Goal: Task Accomplishment & Management: Use online tool/utility

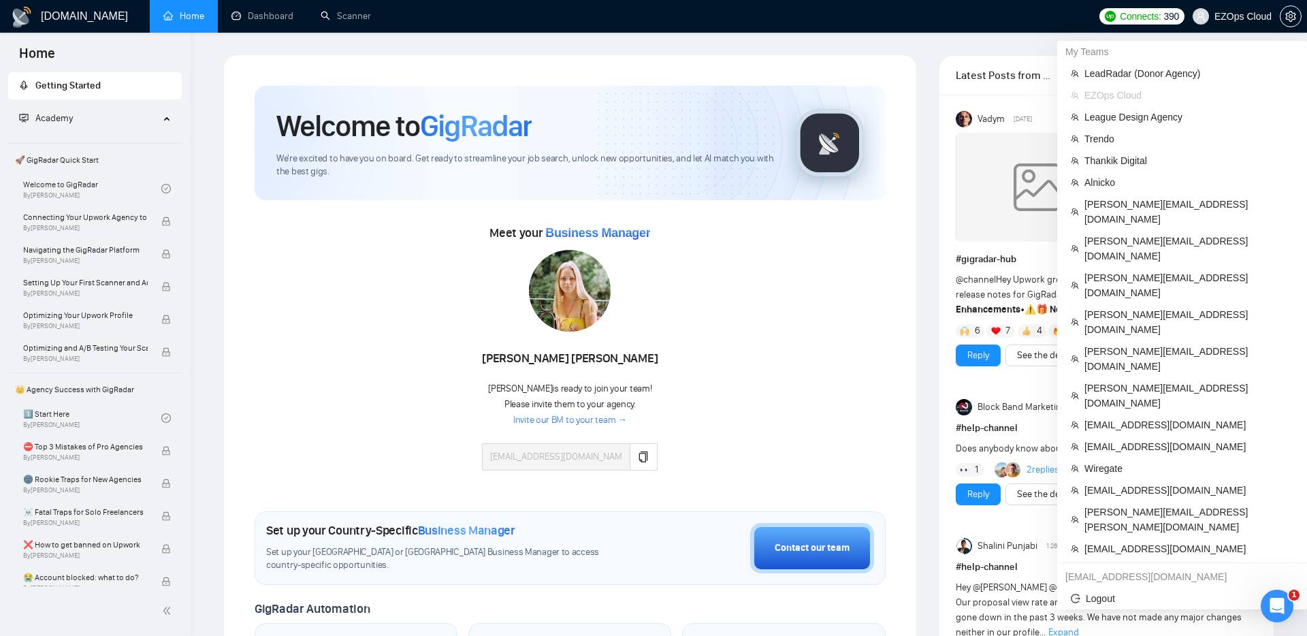
click at [1241, 25] on span "EZOps Cloud" at bounding box center [1232, 17] width 95 height 44
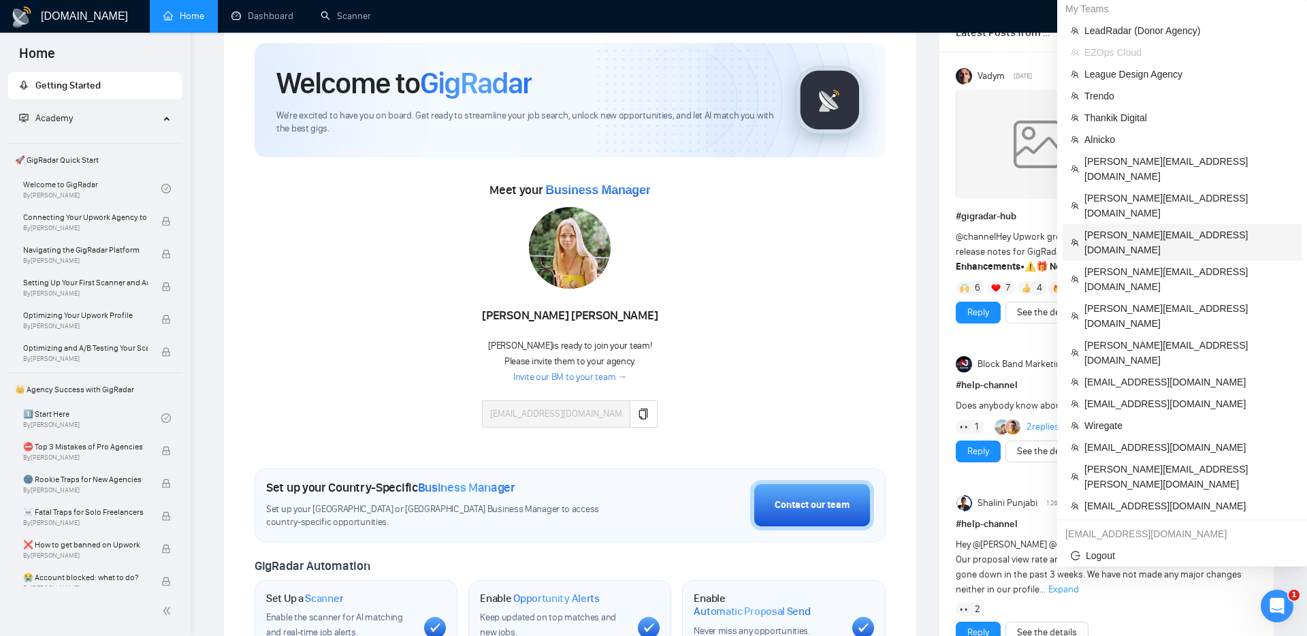
scroll to position [63, 0]
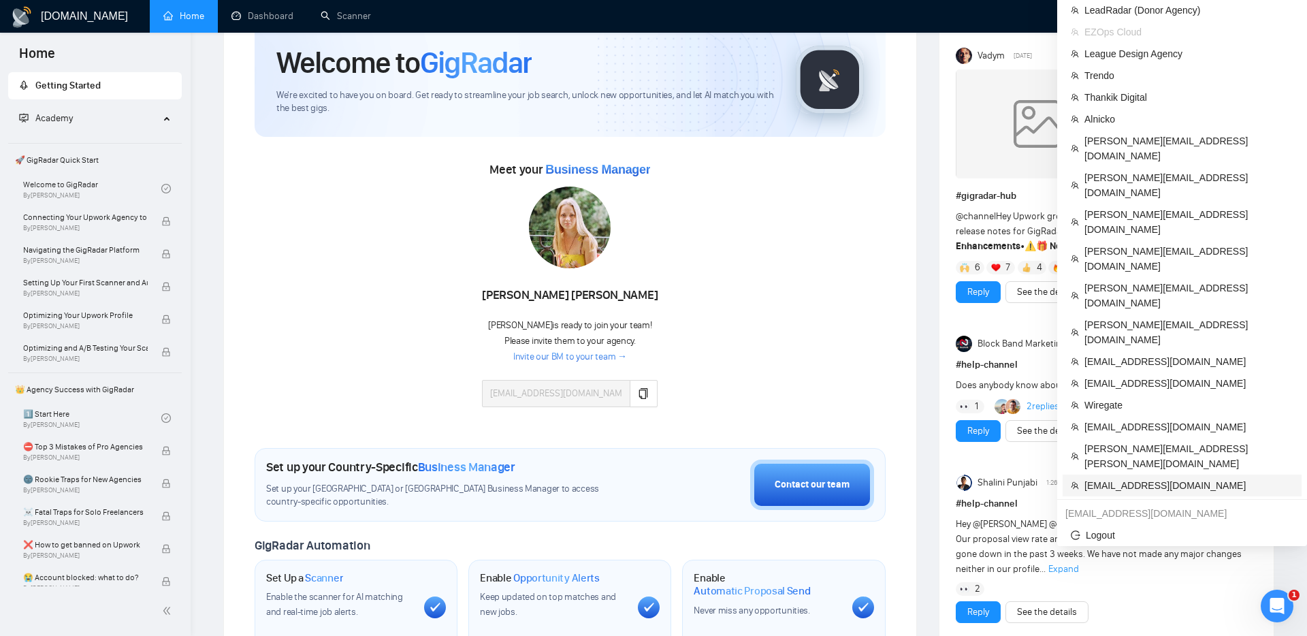
click at [1127, 478] on span "[EMAIL_ADDRESS][DOMAIN_NAME]" at bounding box center [1189, 485] width 209 height 15
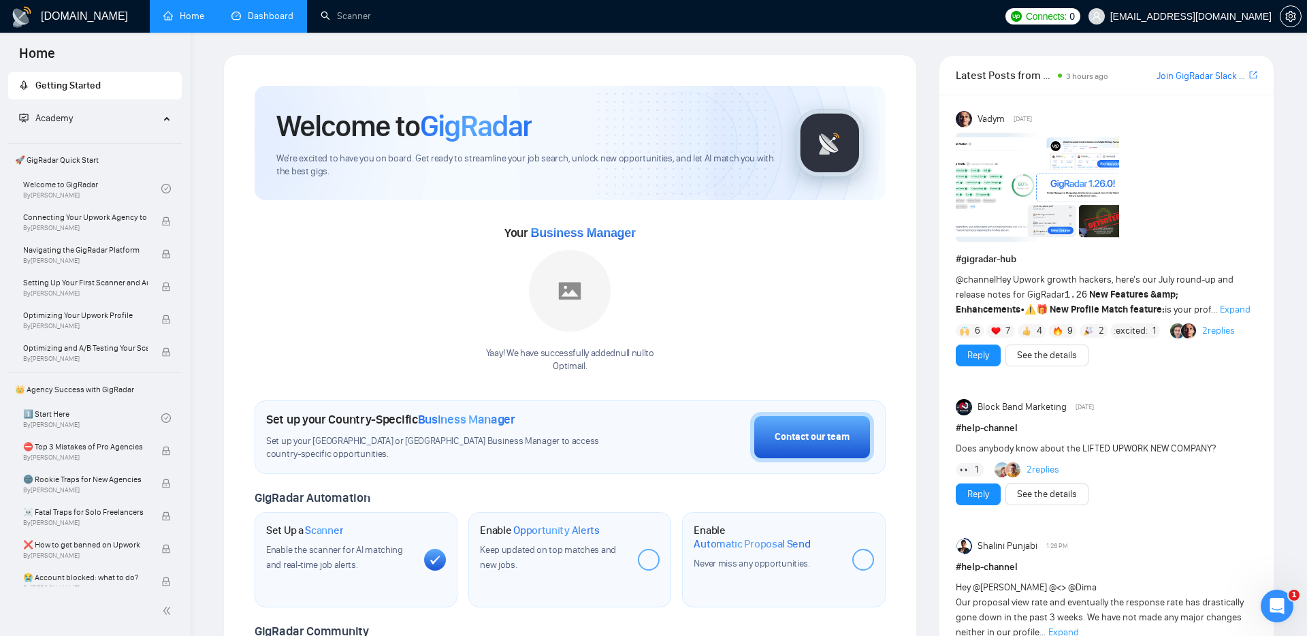
click at [251, 21] on link "Dashboard" at bounding box center [262, 16] width 62 height 12
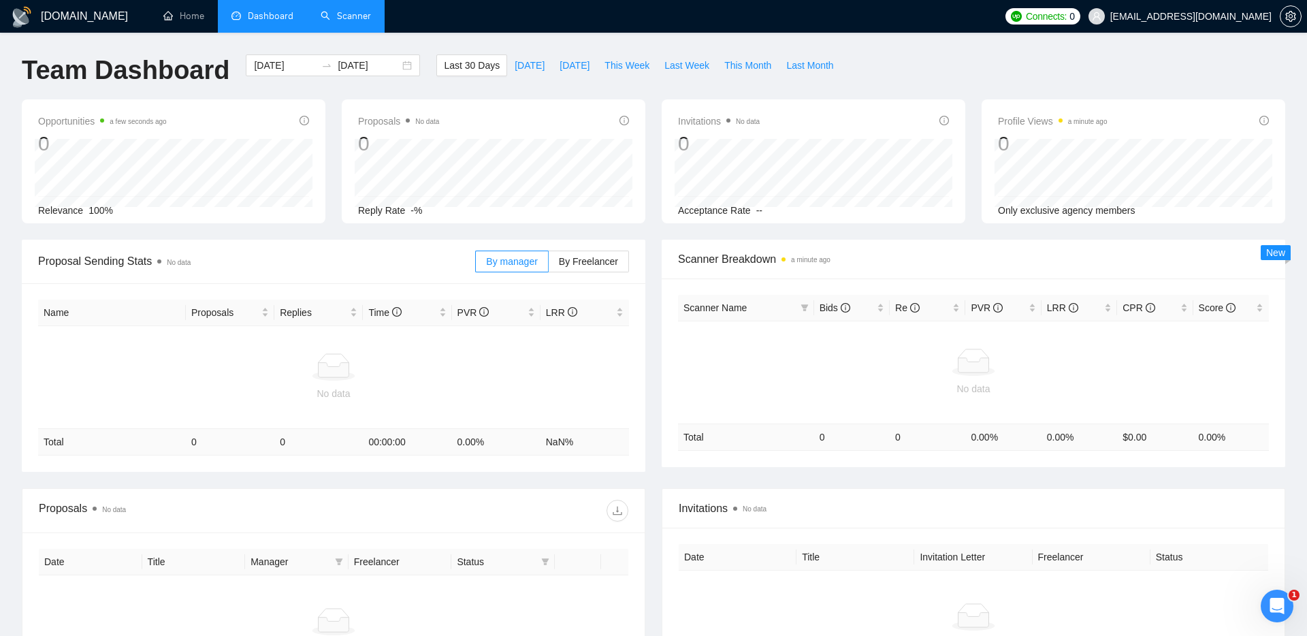
click at [359, 14] on link "Scanner" at bounding box center [346, 16] width 50 height 12
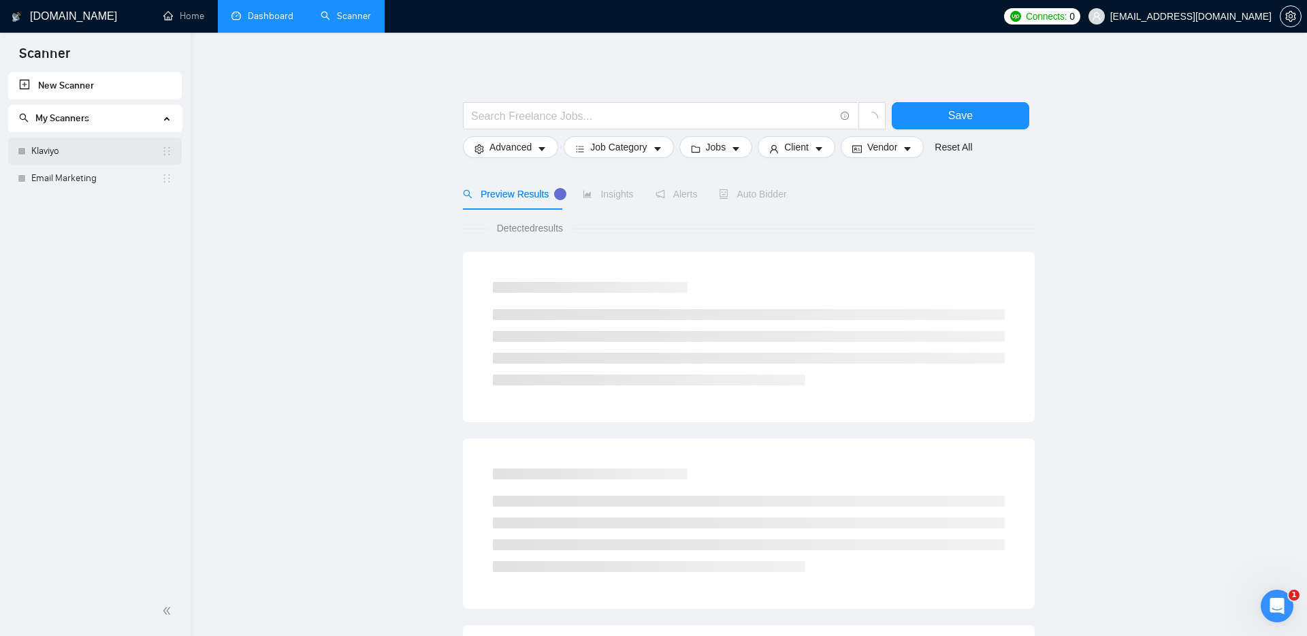
click at [103, 147] on link "Klaviyo" at bounding box center [96, 151] width 130 height 27
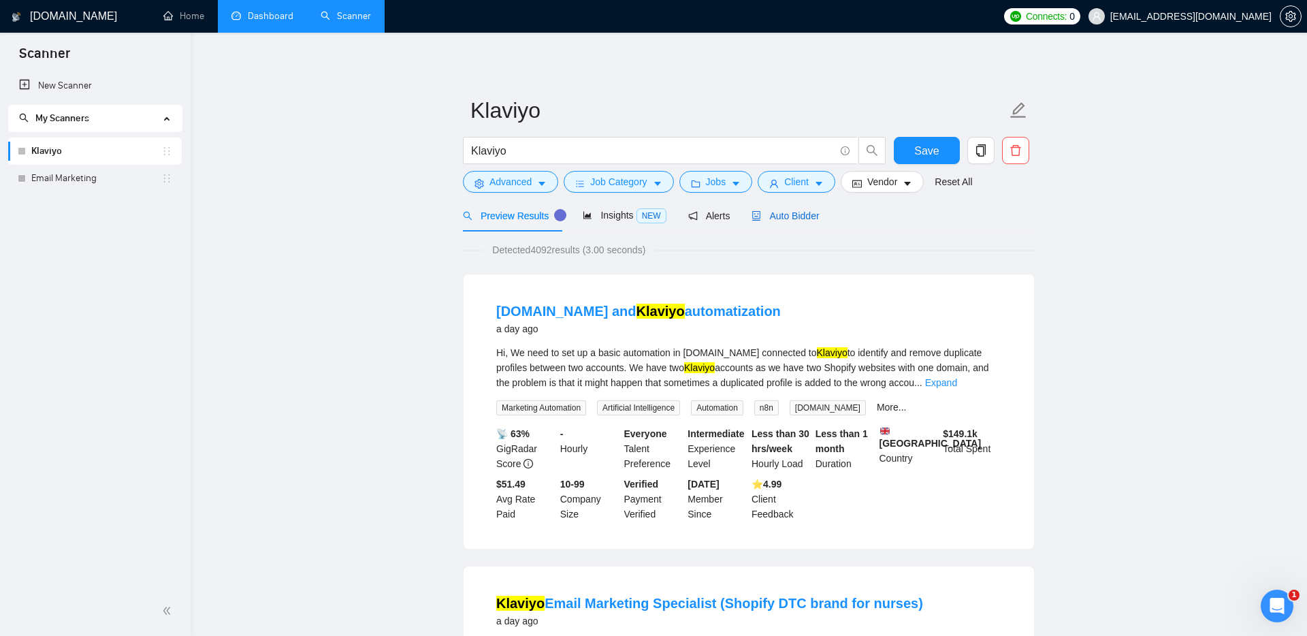
click at [780, 211] on span "Auto Bidder" at bounding box center [785, 215] width 67 height 11
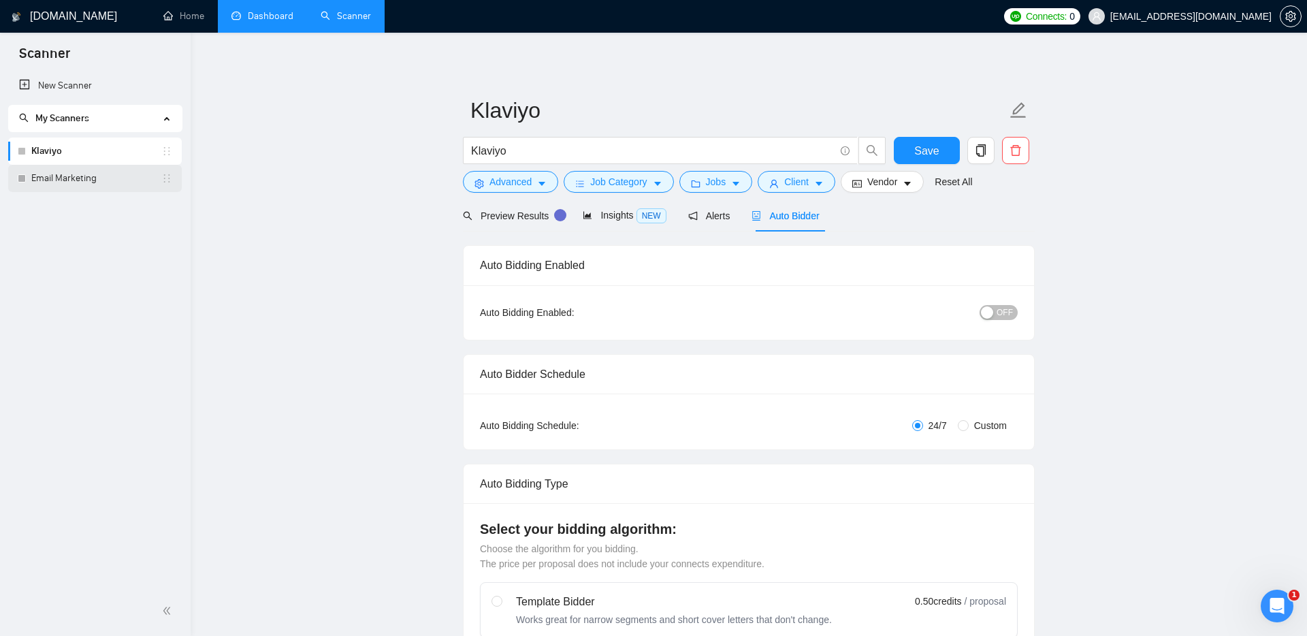
click at [101, 174] on link "Email Marketing" at bounding box center [96, 178] width 130 height 27
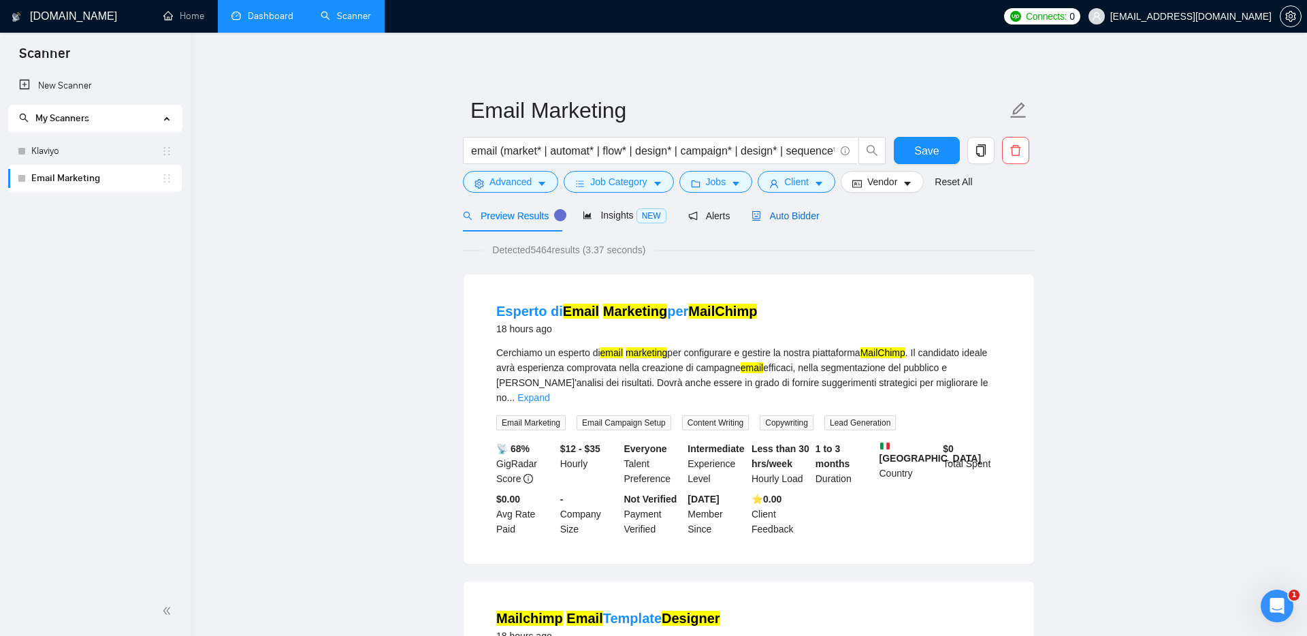
click at [797, 211] on span "Auto Bidder" at bounding box center [785, 215] width 67 height 11
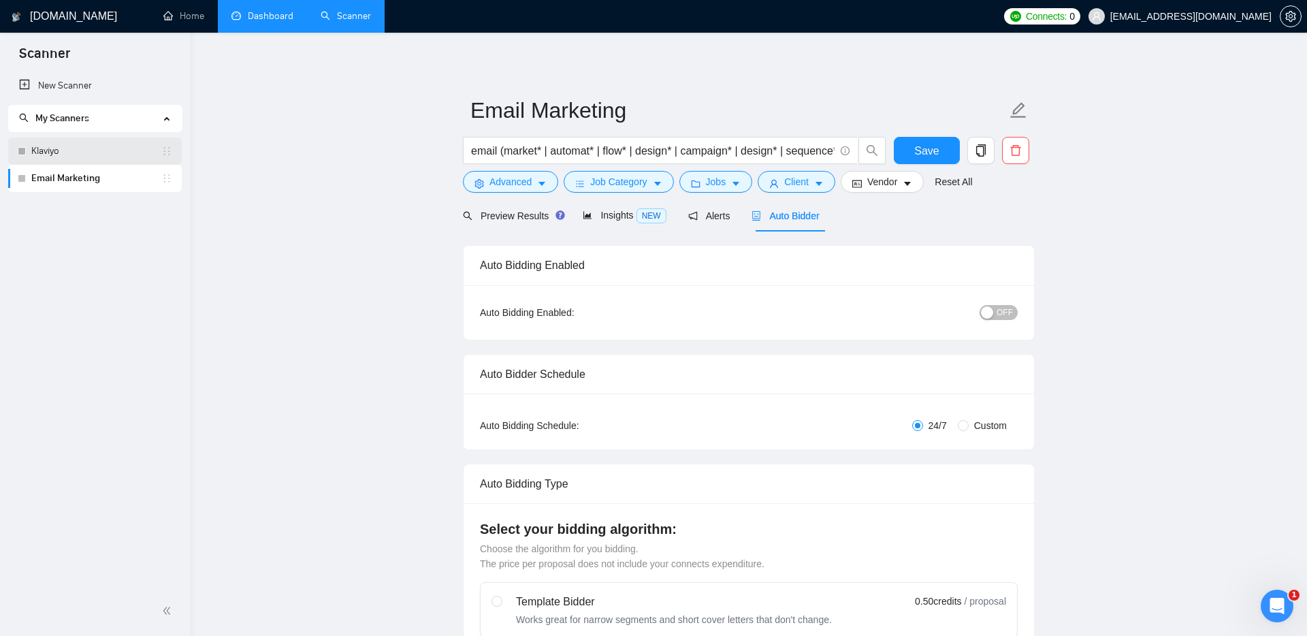
click at [93, 159] on link "Klaviyo" at bounding box center [96, 151] width 130 height 27
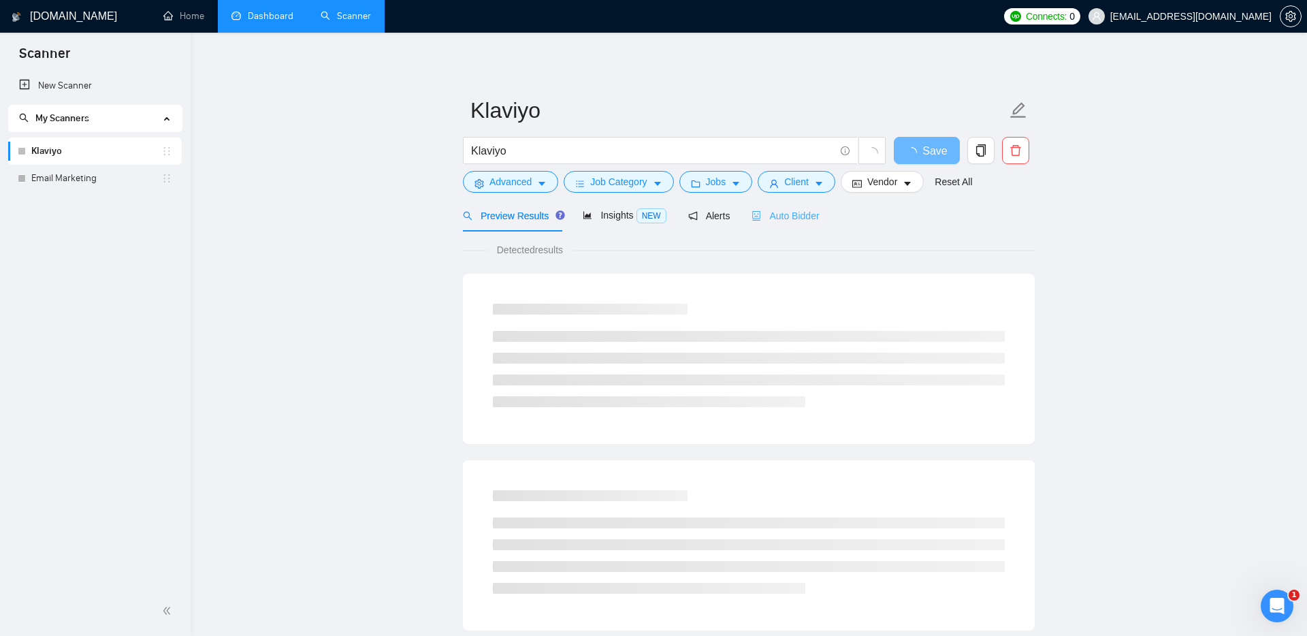
click at [794, 229] on div "Auto Bidder" at bounding box center [785, 215] width 67 height 32
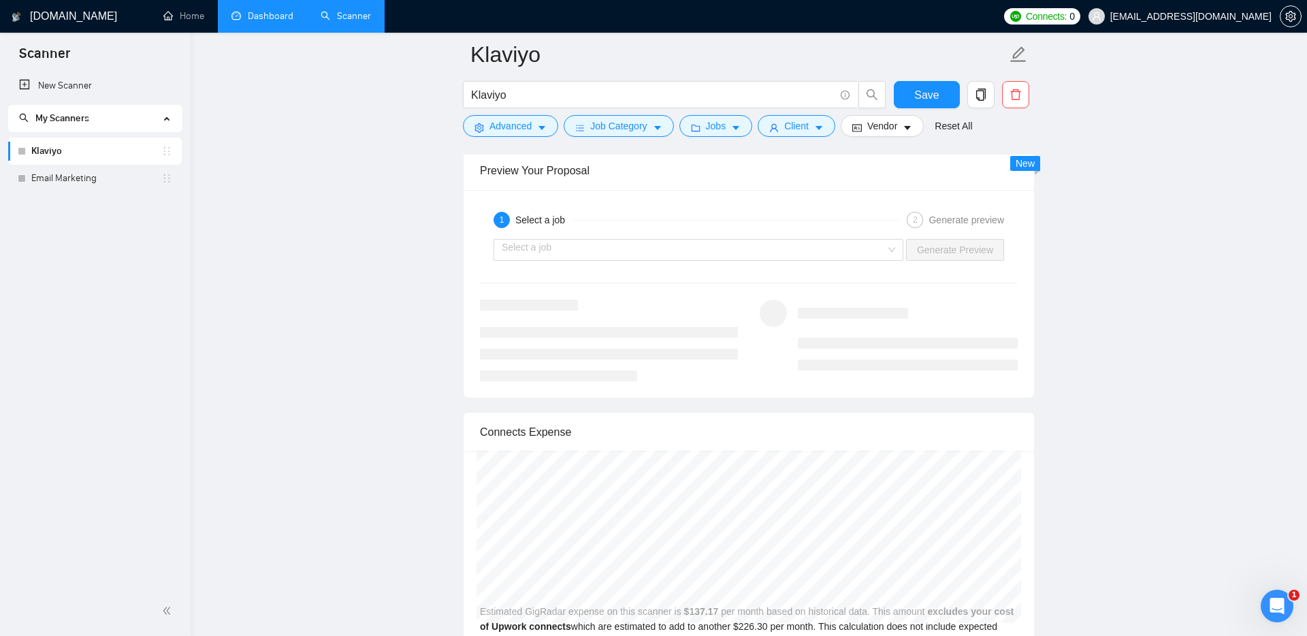
scroll to position [2613, 0]
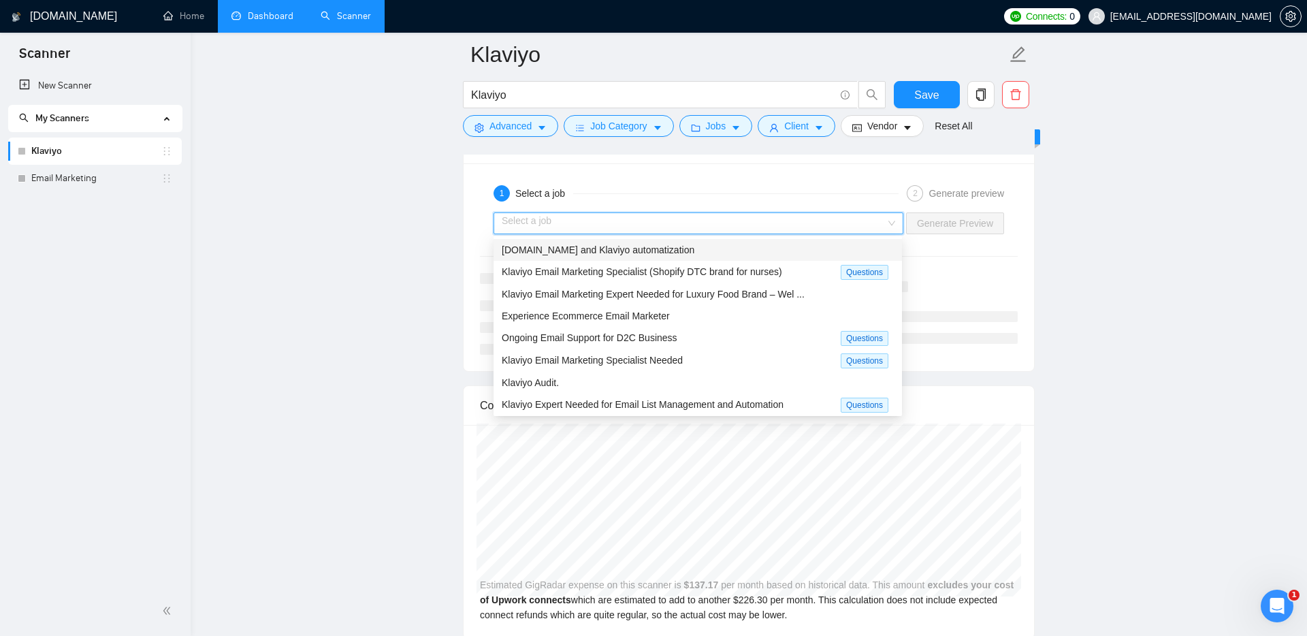
click at [855, 225] on input "search" at bounding box center [694, 223] width 384 height 20
click at [784, 344] on div "Ongoing Email Support for D2C Business" at bounding box center [671, 338] width 339 height 16
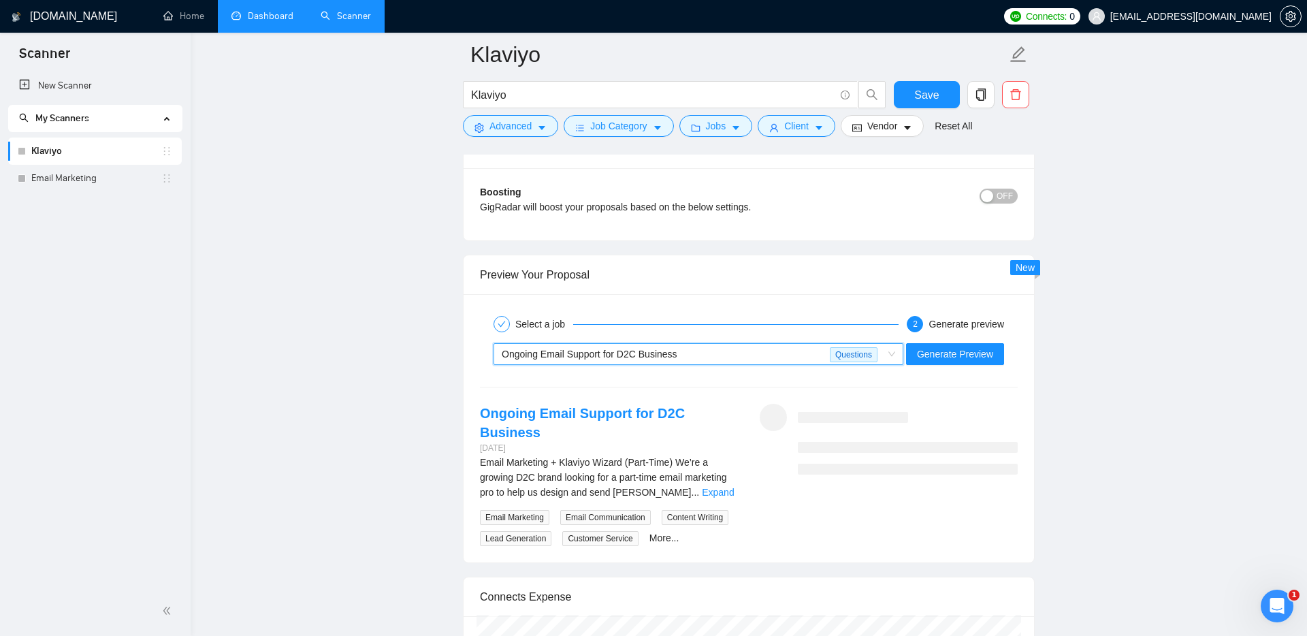
scroll to position [2481, 0]
click at [933, 358] on span "Generate Preview" at bounding box center [955, 354] width 76 height 15
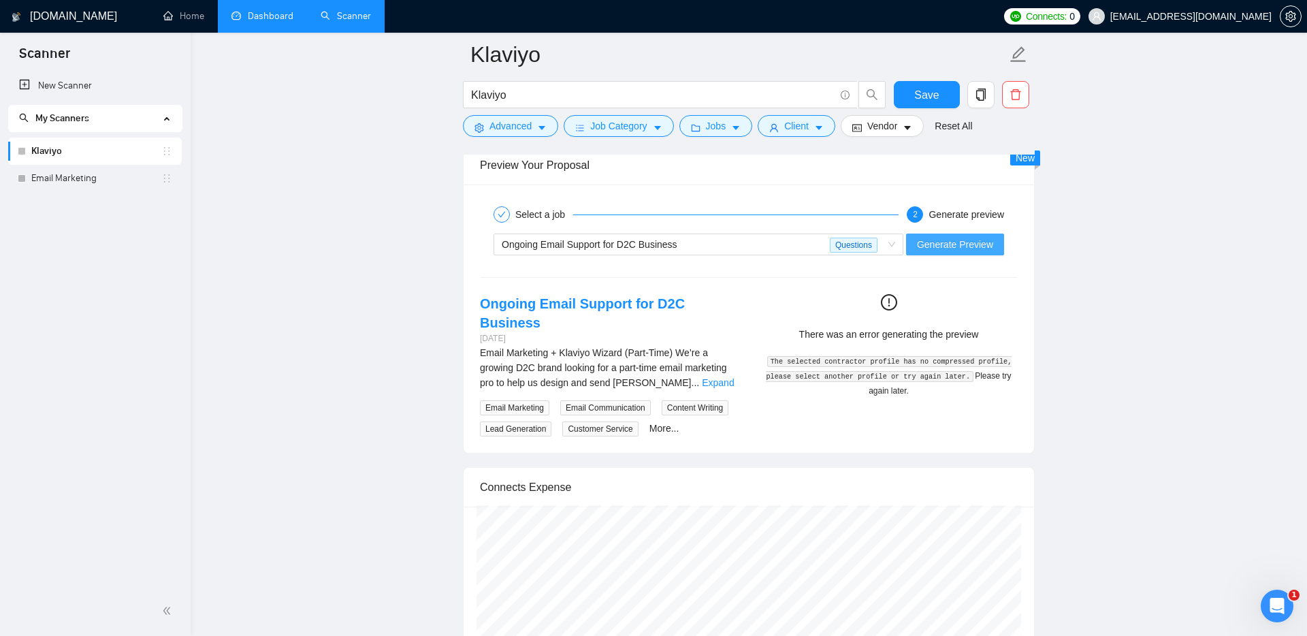
scroll to position [2590, 0]
drag, startPoint x: 793, startPoint y: 360, endPoint x: 850, endPoint y: 374, distance: 58.1
click at [850, 374] on code "The selected contractor profile has no compressed profile, please select anothe…" at bounding box center [889, 371] width 246 height 26
click at [873, 381] on code "The selected contractor profile has no compressed profile, please select anothe…" at bounding box center [889, 371] width 246 height 26
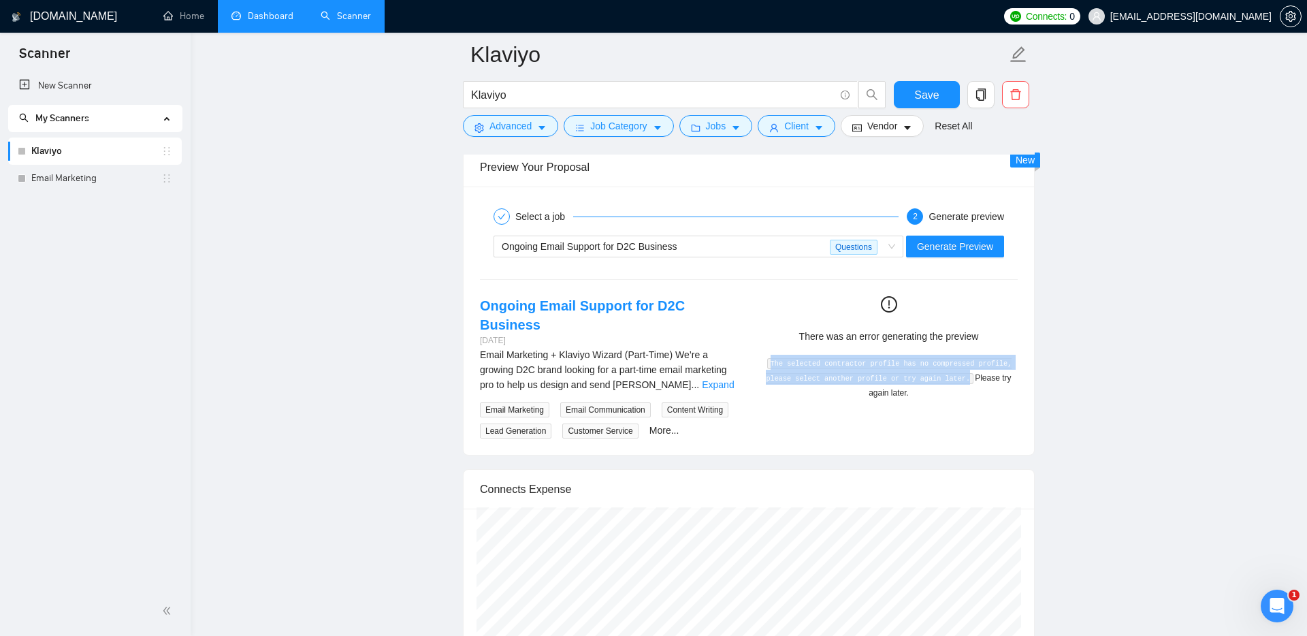
drag, startPoint x: 788, startPoint y: 362, endPoint x: 856, endPoint y: 385, distance: 71.5
click at [856, 386] on div "The selected contractor profile has no compressed profile, please select anothe…" at bounding box center [888, 377] width 247 height 45
copy code "The selected contractor profile has no compressed profile, please select anothe…"
click at [852, 360] on code "The selected contractor profile has no compressed profile, please select anothe…" at bounding box center [889, 371] width 246 height 26
drag, startPoint x: 787, startPoint y: 359, endPoint x: 818, endPoint y: 372, distance: 33.5
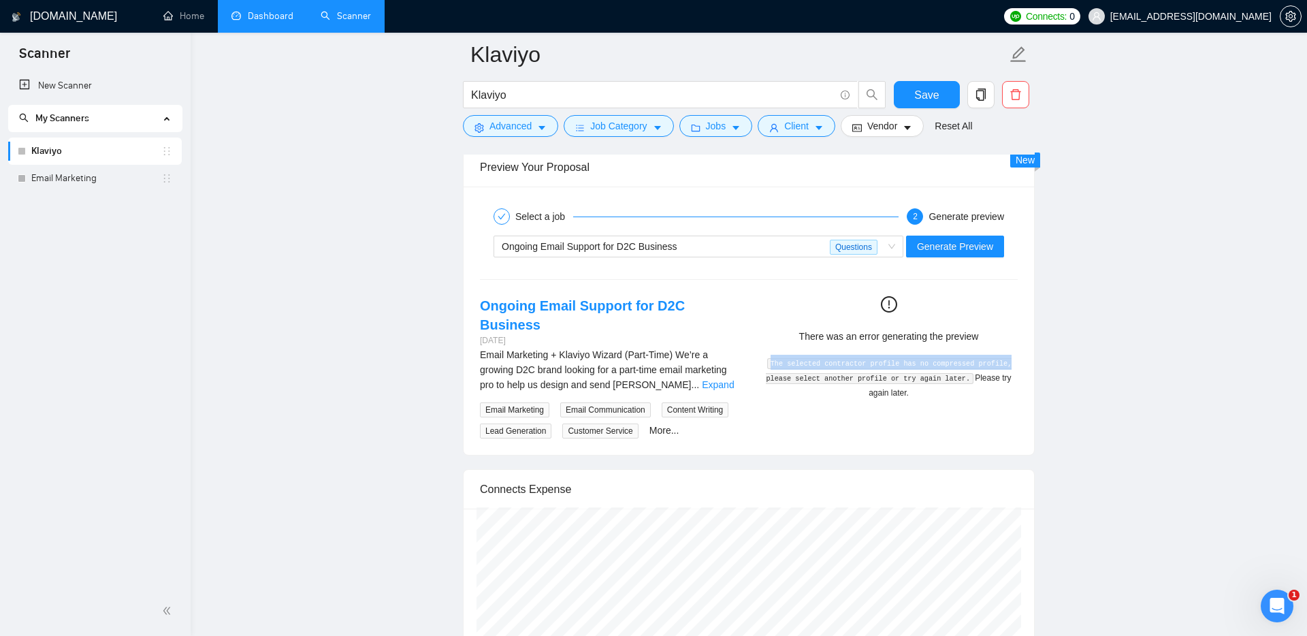
click at [818, 372] on code "The selected contractor profile has no compressed profile, please select anothe…" at bounding box center [889, 371] width 246 height 26
click at [853, 384] on code "The selected contractor profile has no compressed profile, please select anothe…" at bounding box center [889, 371] width 246 height 26
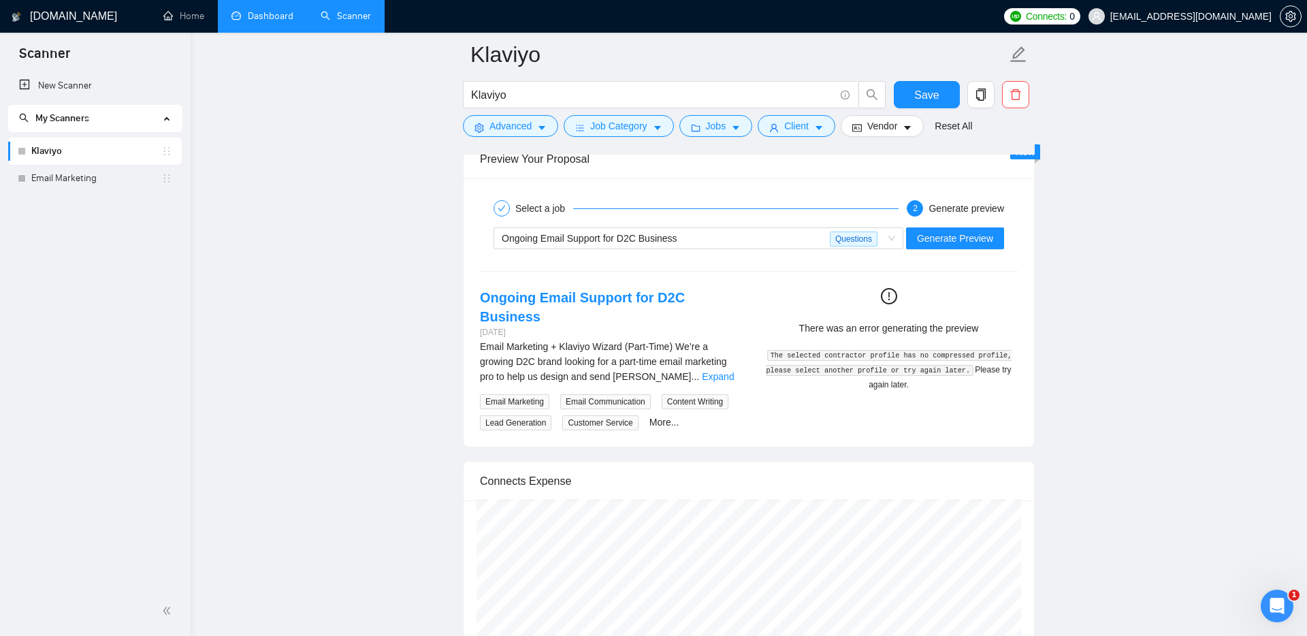
scroll to position [2571, 0]
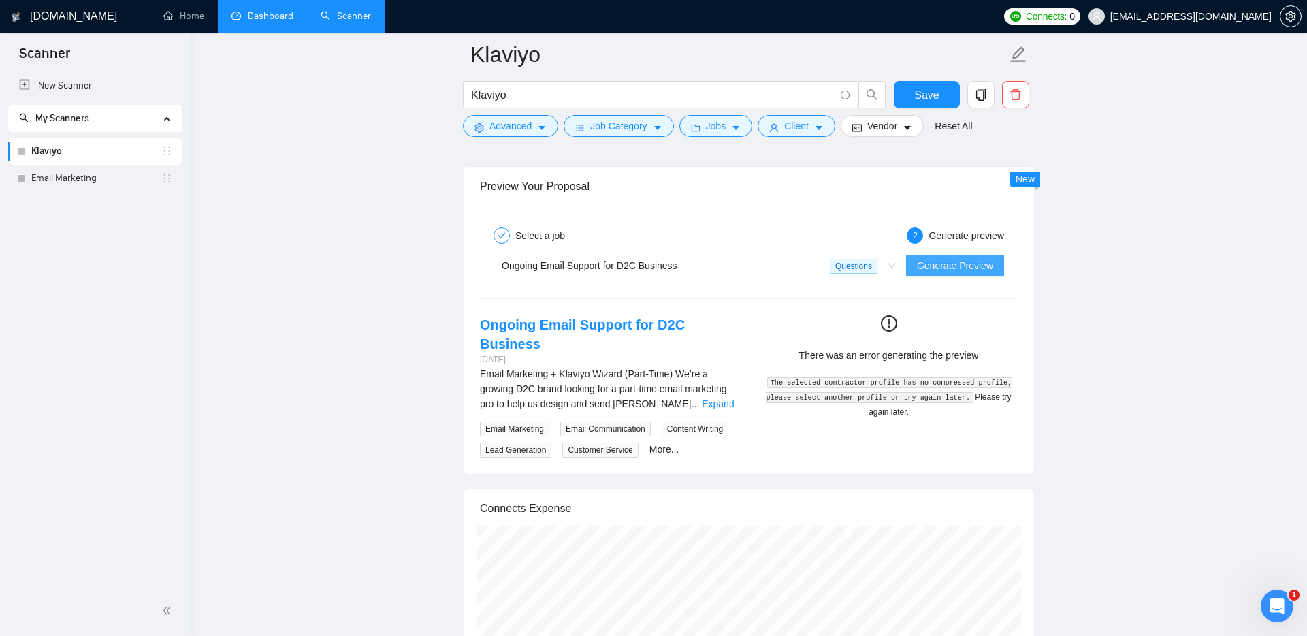
click at [935, 269] on span "Generate Preview" at bounding box center [955, 265] width 76 height 15
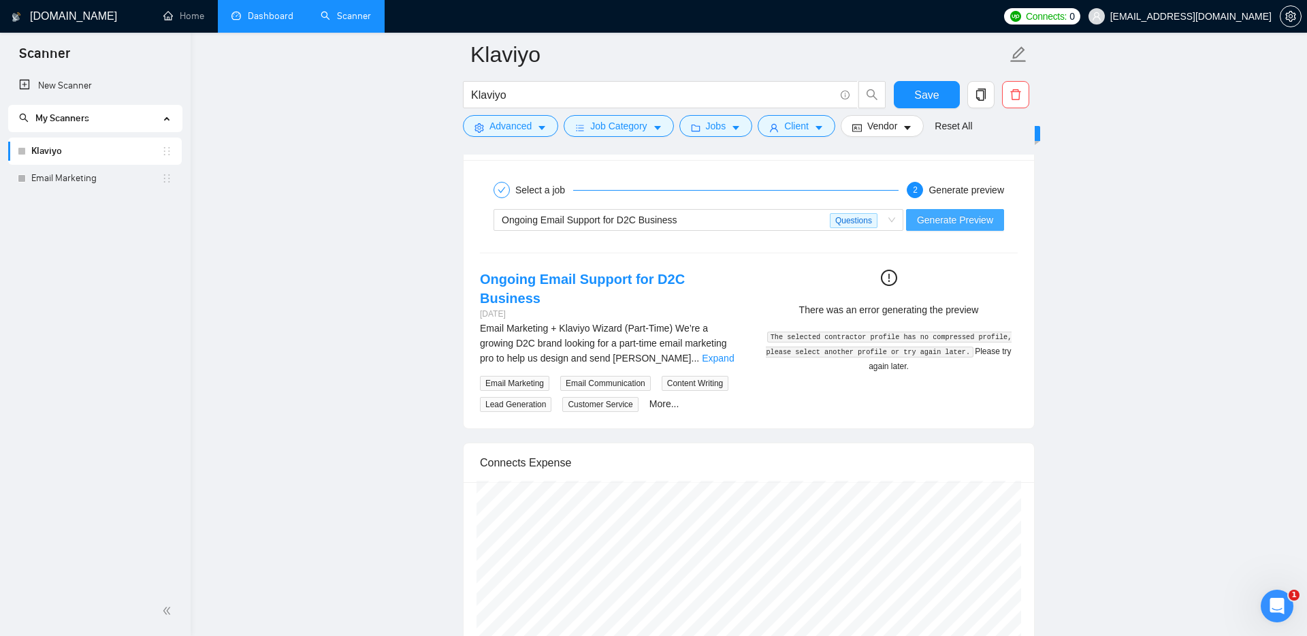
scroll to position [2576, 0]
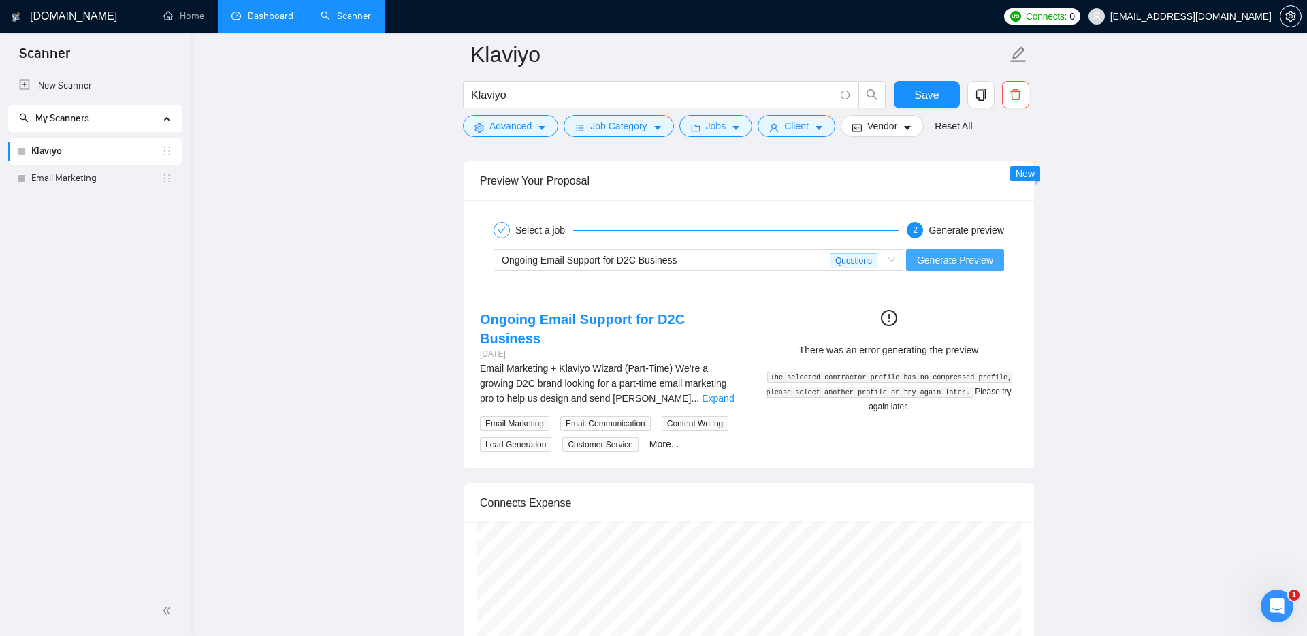
click at [948, 266] on span "Generate Preview" at bounding box center [955, 260] width 76 height 15
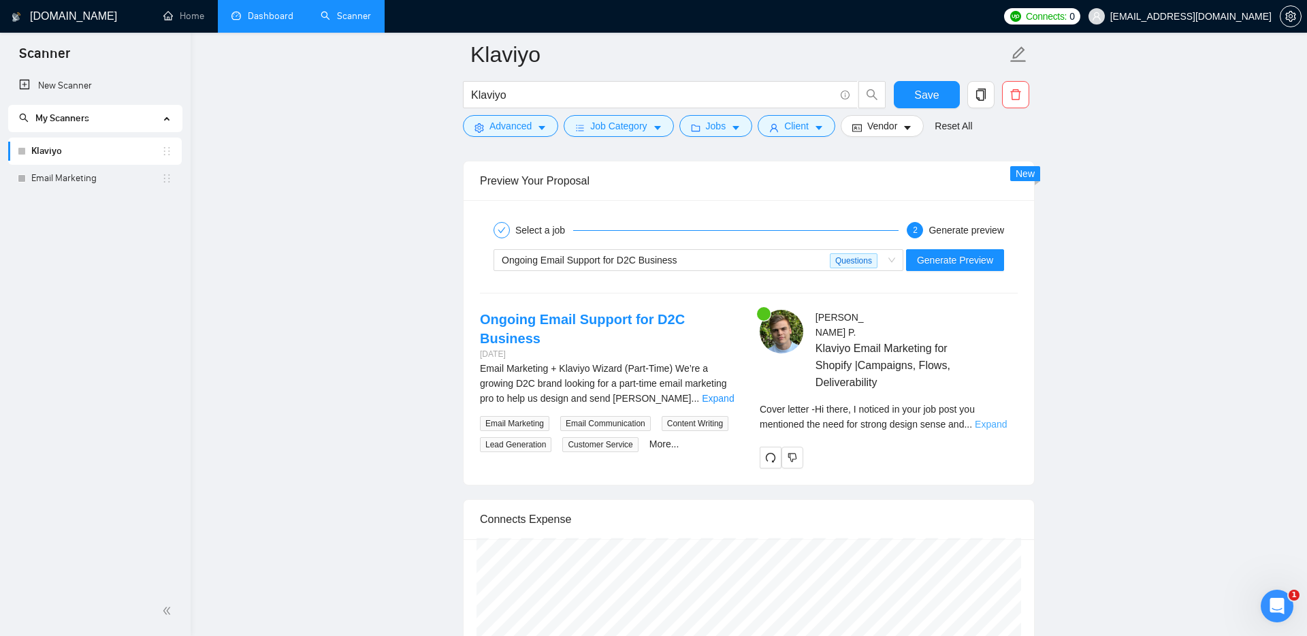
click at [1007, 419] on link "Expand" at bounding box center [991, 424] width 32 height 11
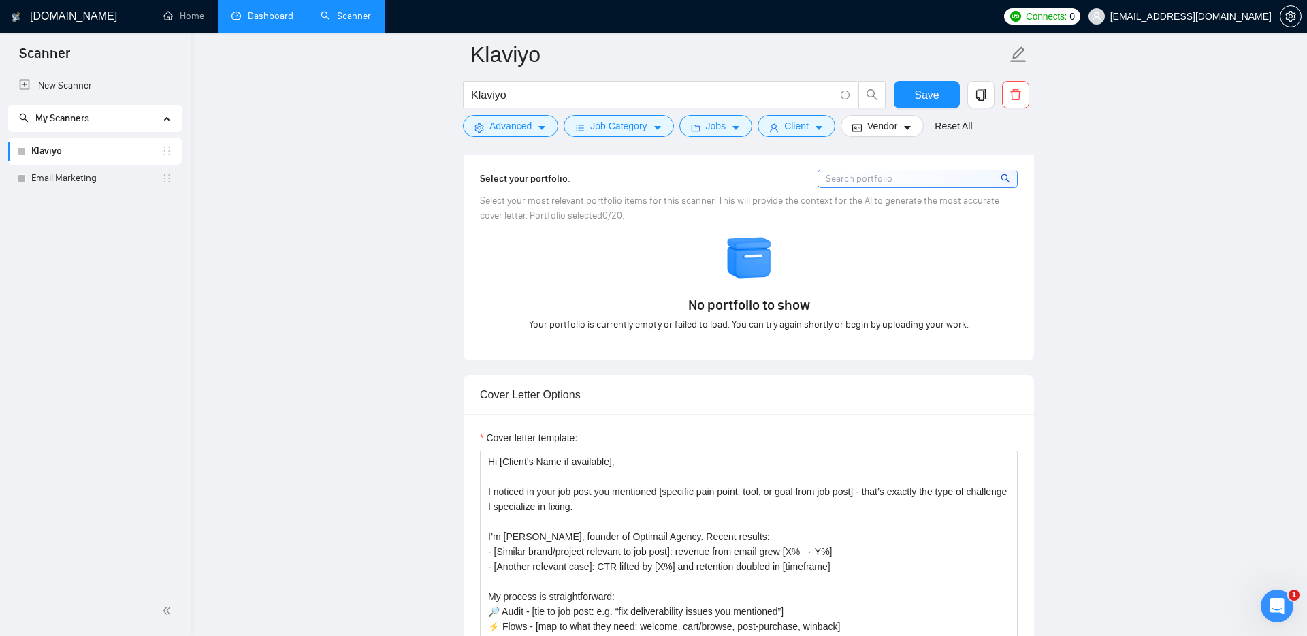
scroll to position [1143, 0]
